Goal: Information Seeking & Learning: Learn about a topic

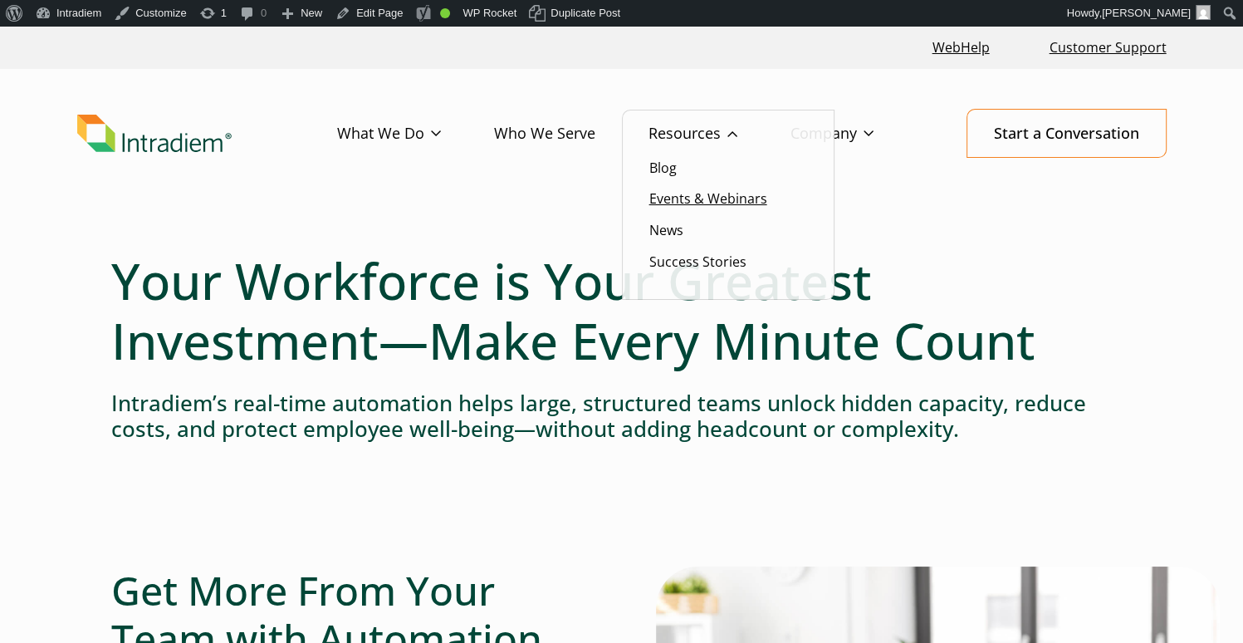
click at [671, 195] on link "Events & Webinars" at bounding box center [708, 198] width 118 height 18
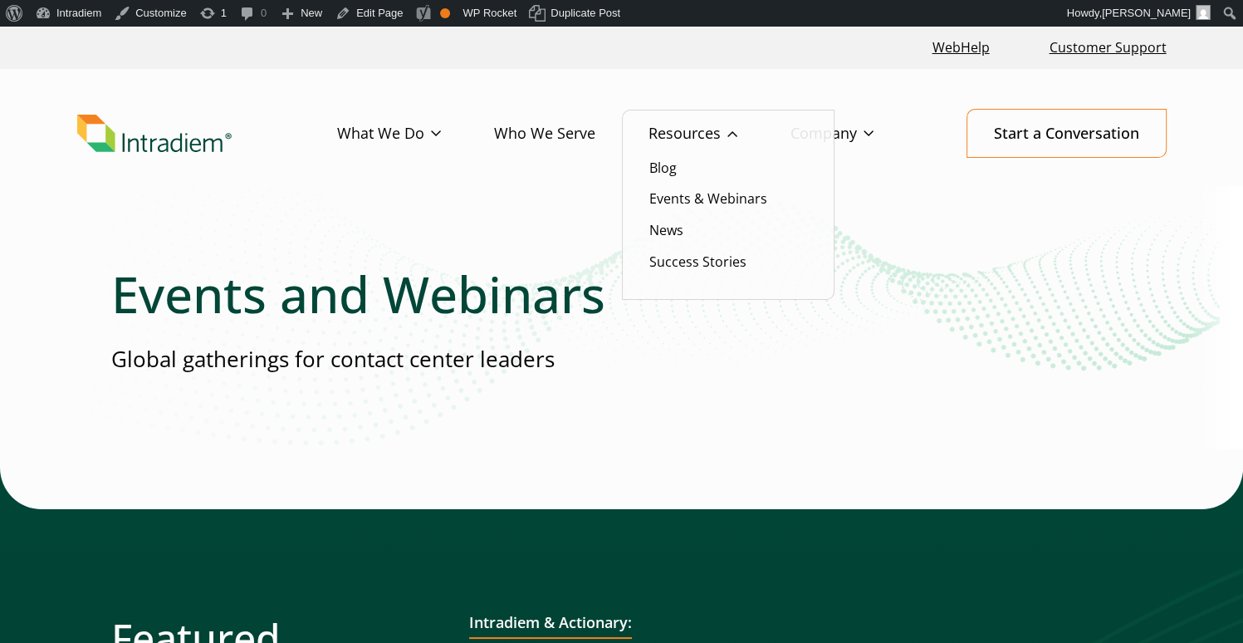
click at [666, 137] on link "Resources" at bounding box center [719, 134] width 142 height 48
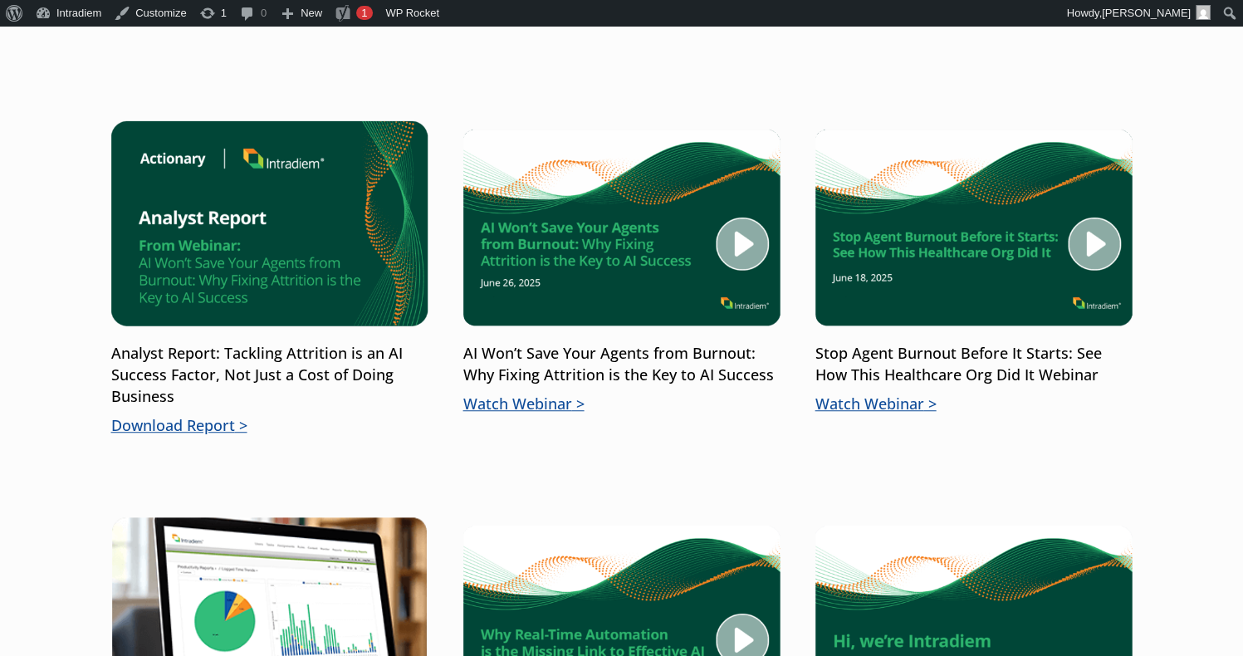
scroll to position [1152, 0]
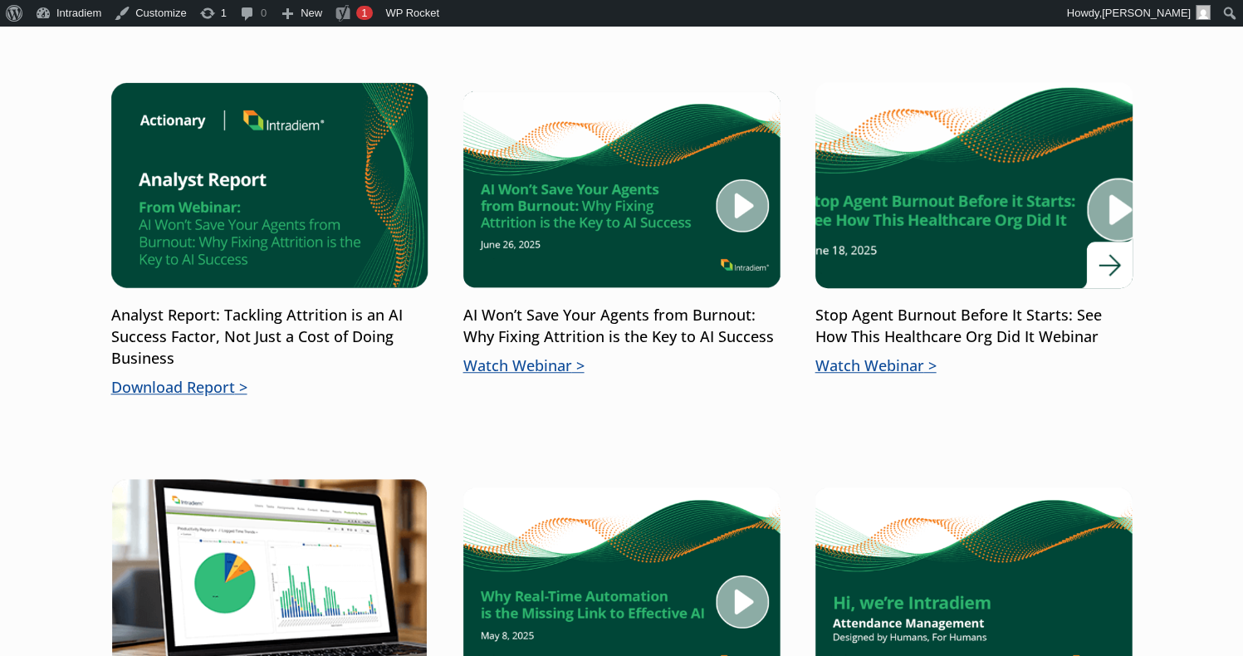
click at [875, 351] on div "Stop Agent Burnout Before It Starts: See How This Healthcare Org Did It Webinar…" at bounding box center [973, 341] width 317 height 72
